Goal: Find specific page/section: Find specific page/section

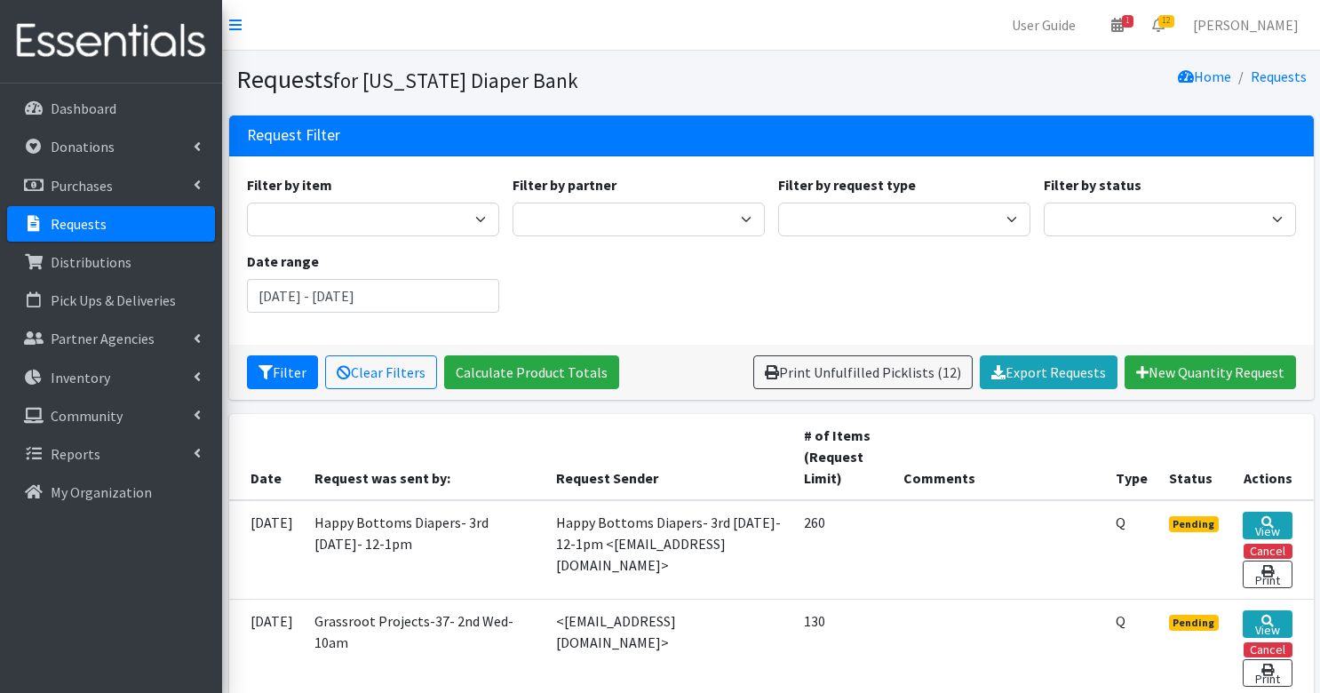
scroll to position [543, 0]
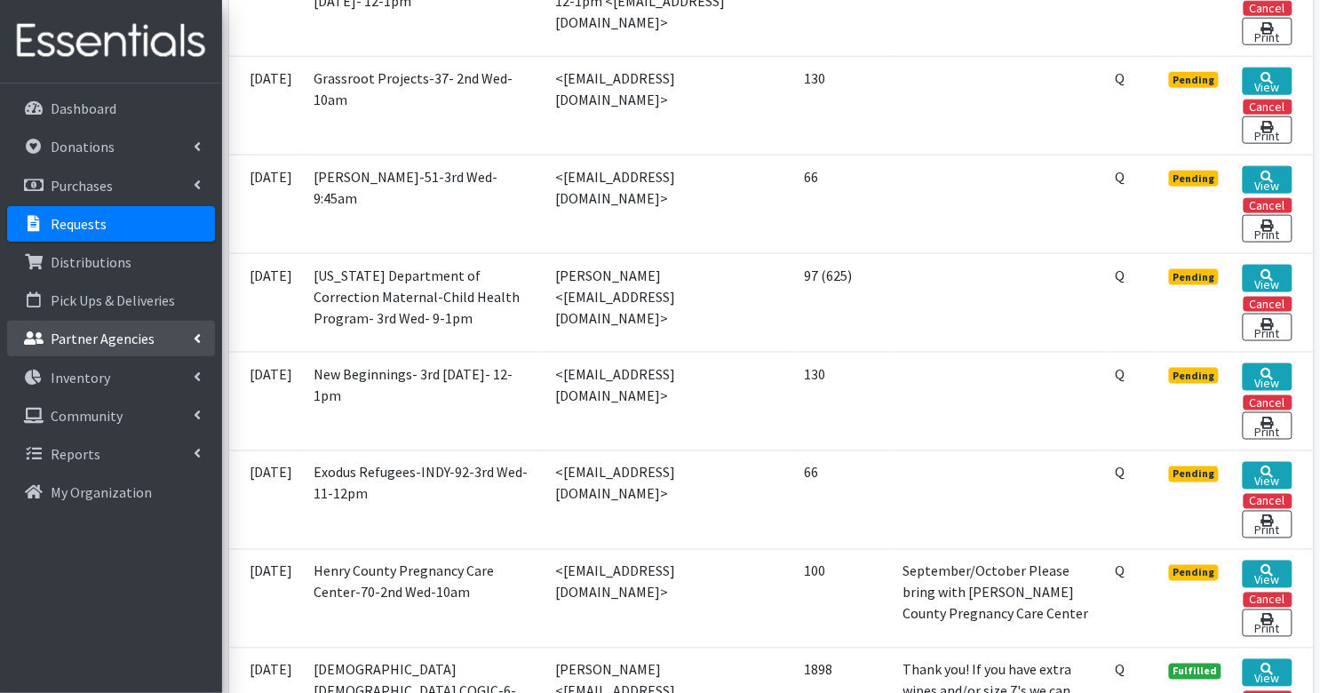
click at [114, 340] on p "Partner Agencies" at bounding box center [103, 338] width 104 height 18
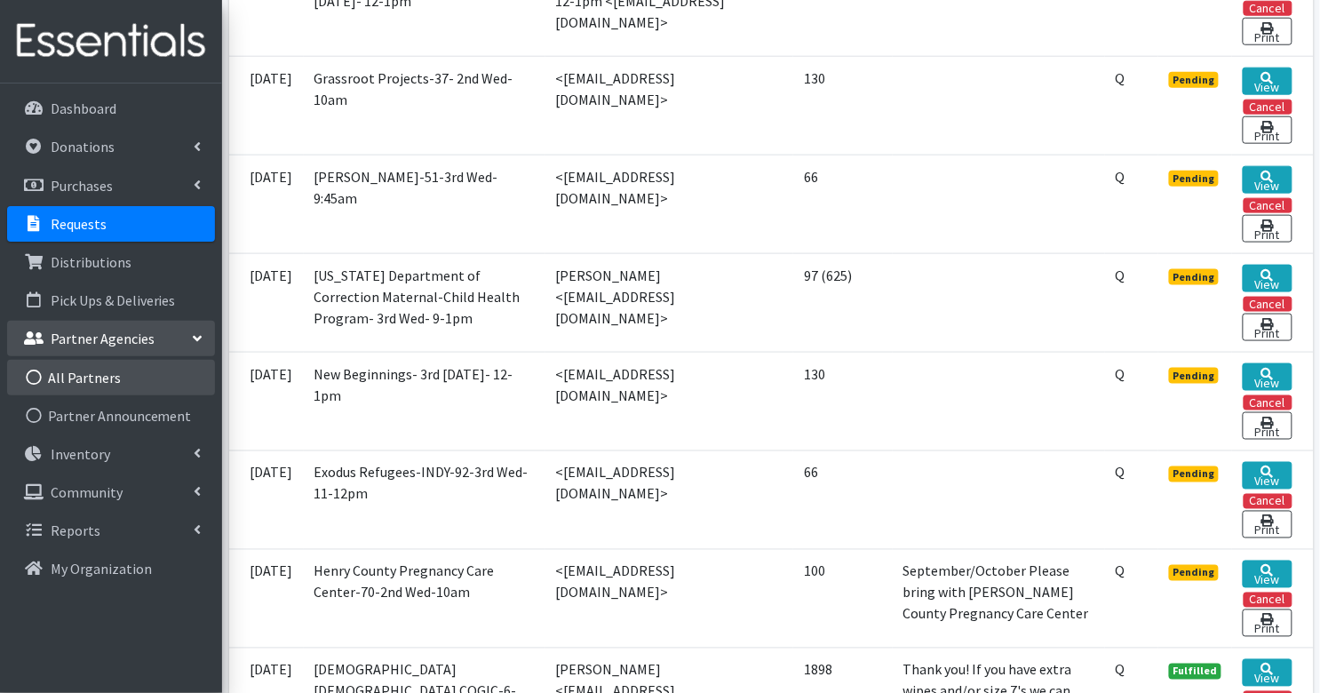
click at [98, 385] on link "All Partners" at bounding box center [111, 378] width 208 height 36
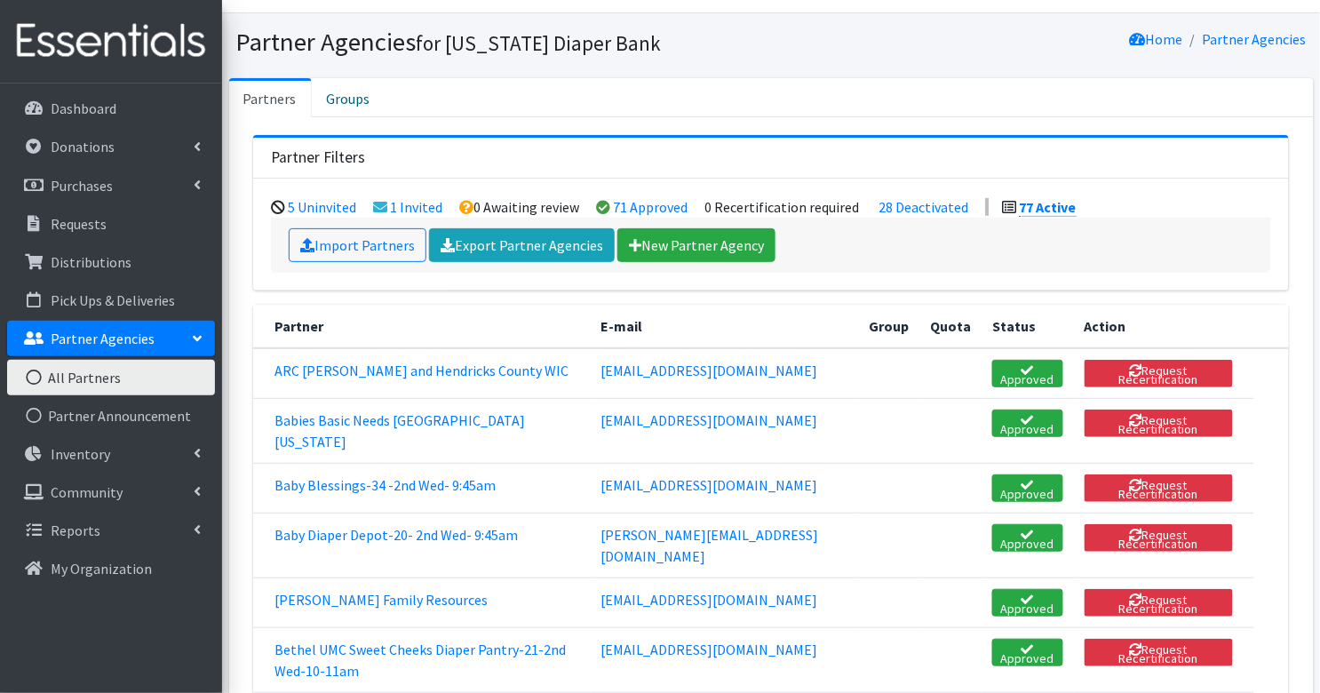
scroll to position [42, 0]
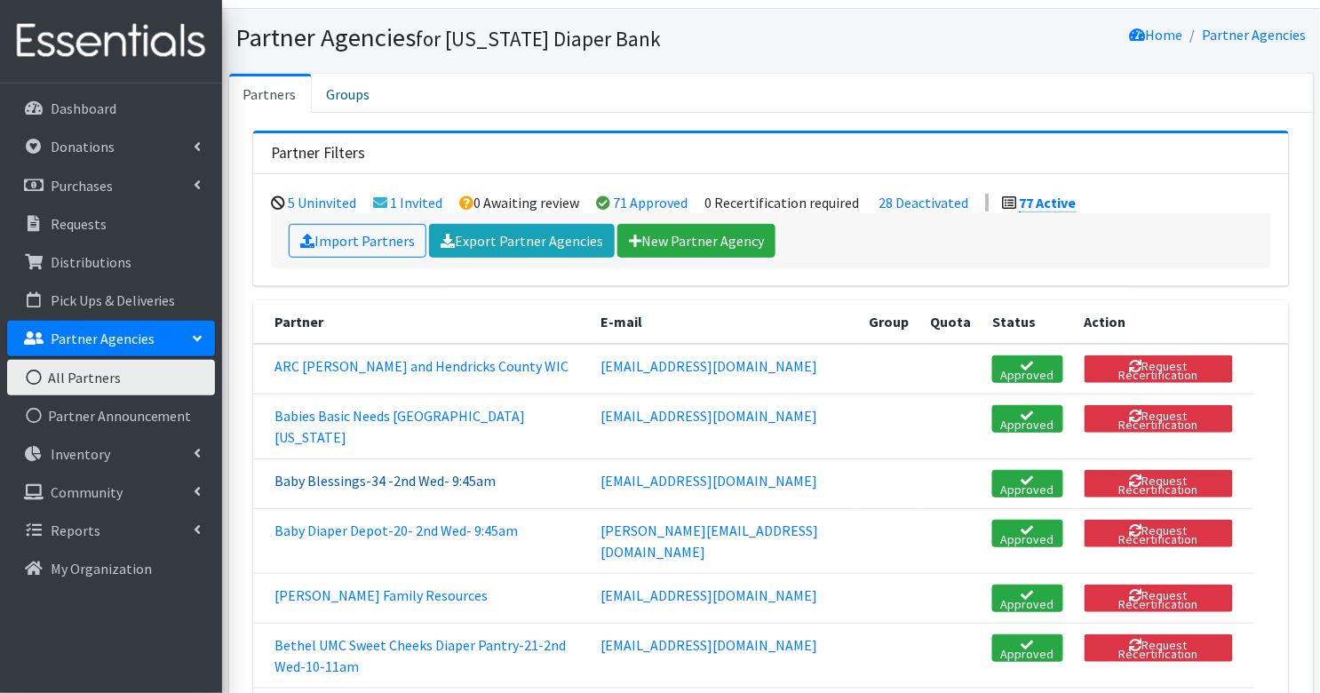
click at [380, 489] on link "Baby Blessings-34 -2nd Wed- 9:45am" at bounding box center [384, 481] width 221 height 18
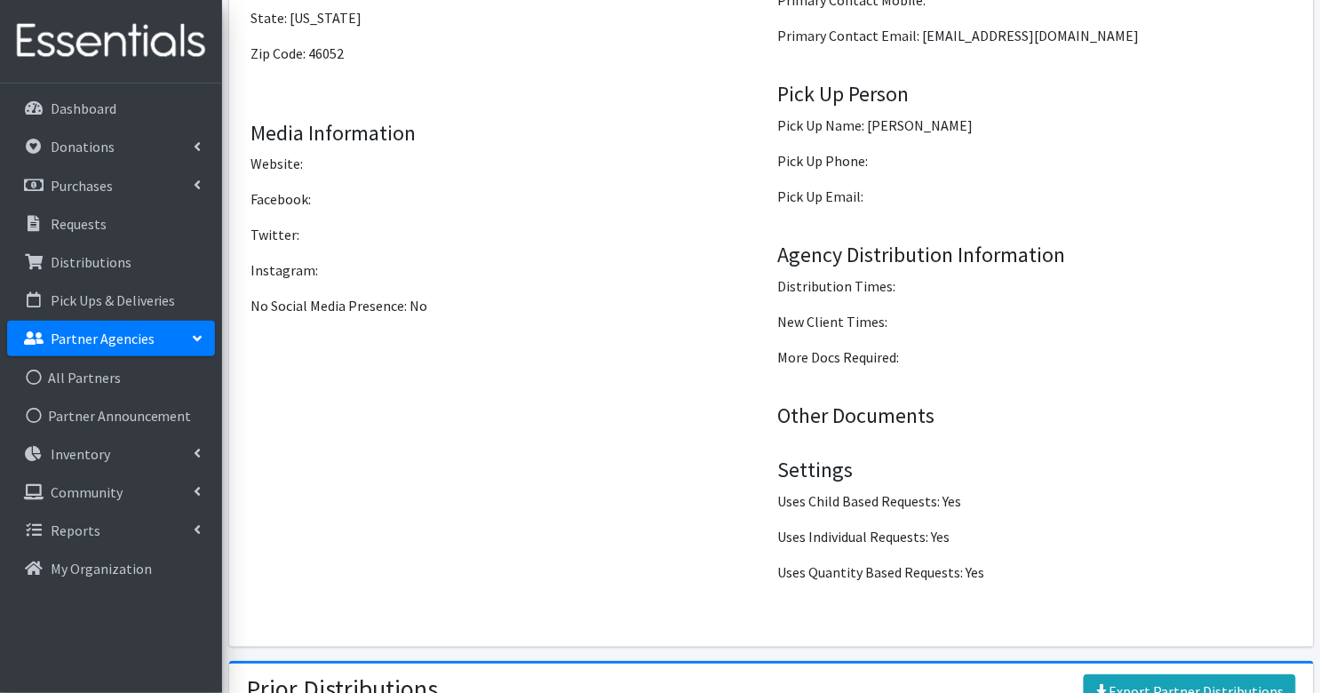
scroll to position [2168, 0]
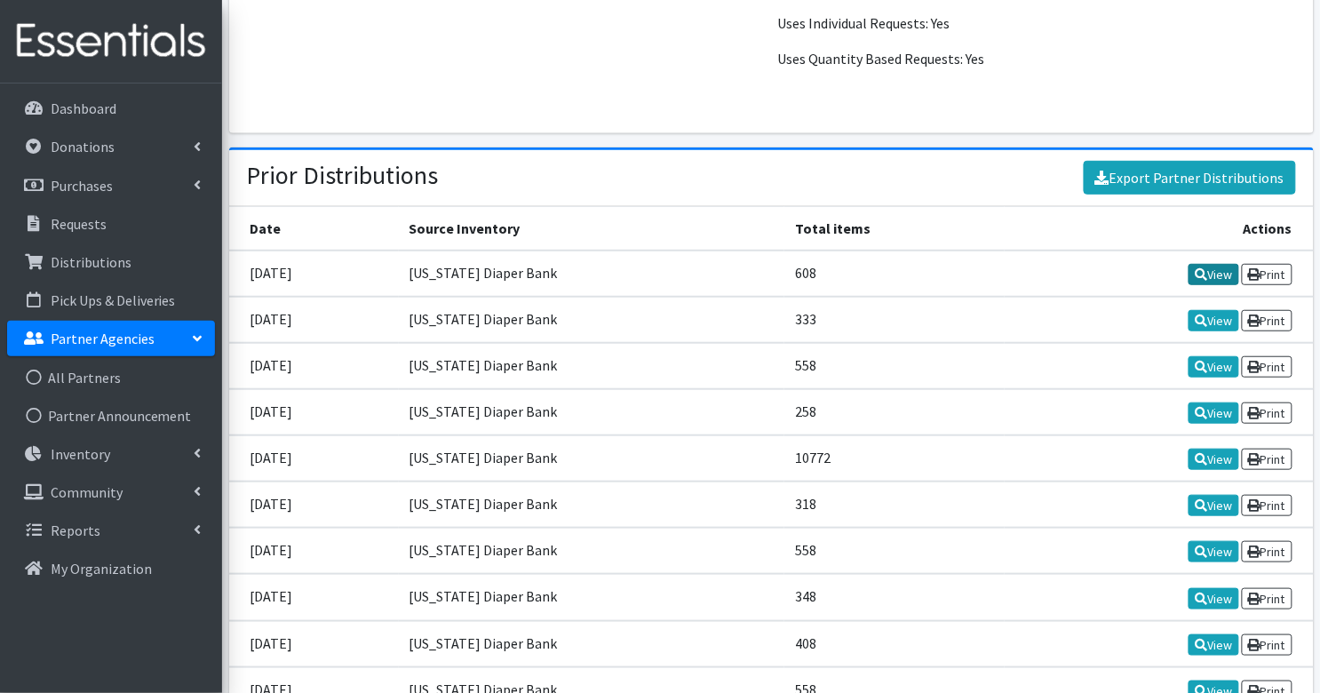
click at [1214, 268] on link "View" at bounding box center [1213, 274] width 51 height 21
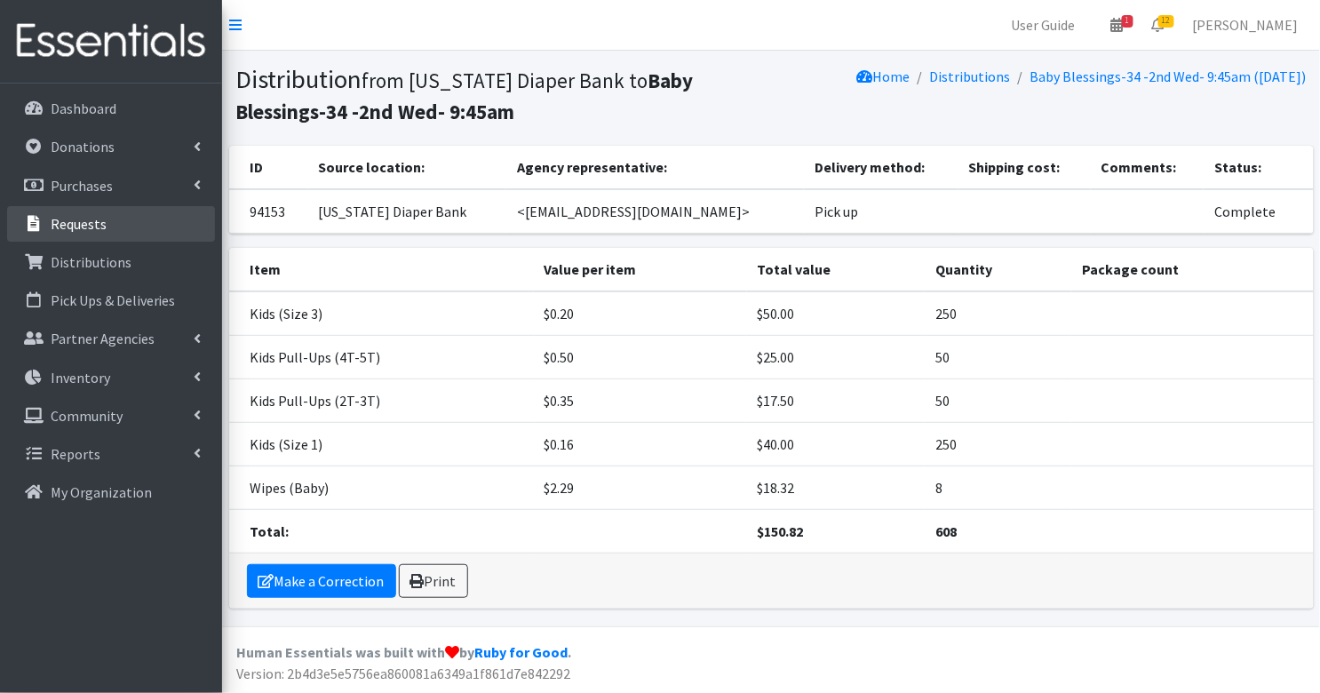
click at [99, 219] on p "Requests" at bounding box center [79, 224] width 56 height 18
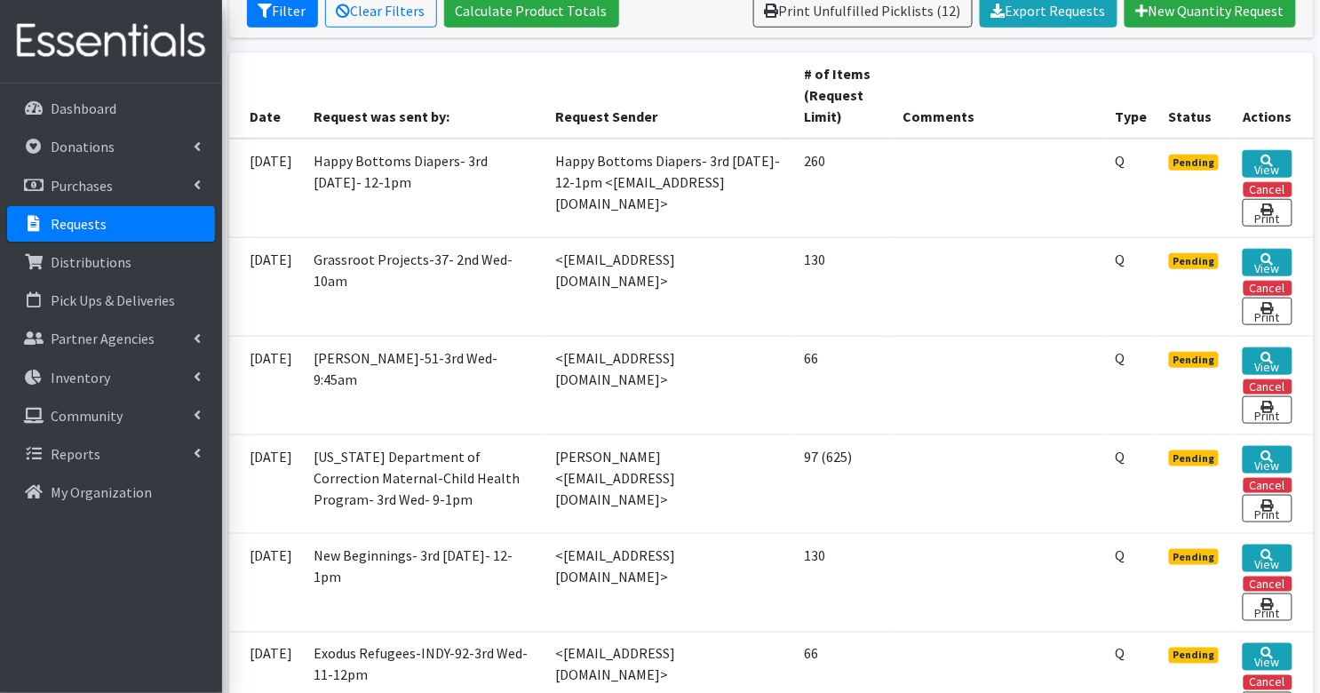
scroll to position [366, 0]
